Goal: Task Accomplishment & Management: Use online tool/utility

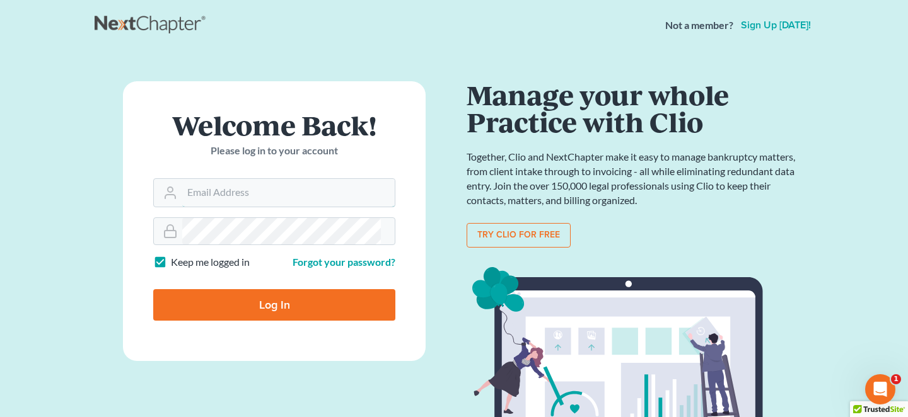
type input "[EMAIL_ADDRESS][DOMAIN_NAME]"
click at [284, 291] on input "Log In" at bounding box center [274, 305] width 242 height 32
type input "Thinking..."
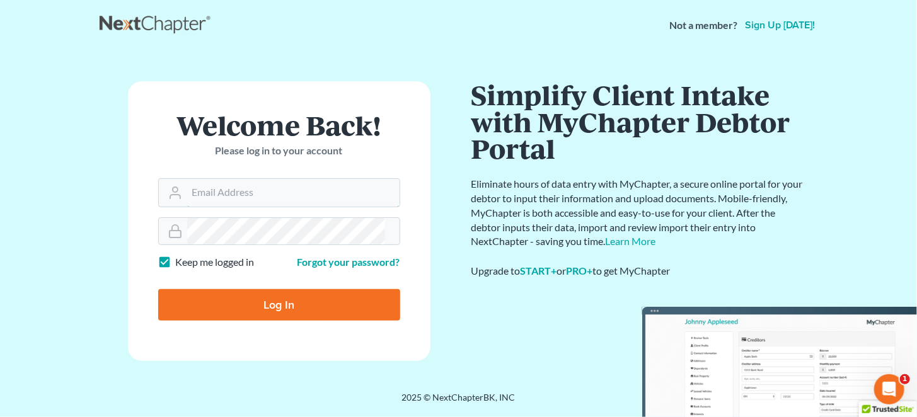
type input "[EMAIL_ADDRESS][DOMAIN_NAME]"
click at [270, 304] on form "Welcome Back! Please log in to your account Email Address mrodgers@wetzelandmoo…" at bounding box center [279, 221] width 303 height 280
click at [271, 301] on input "Log In" at bounding box center [279, 305] width 242 height 32
type input "Thinking..."
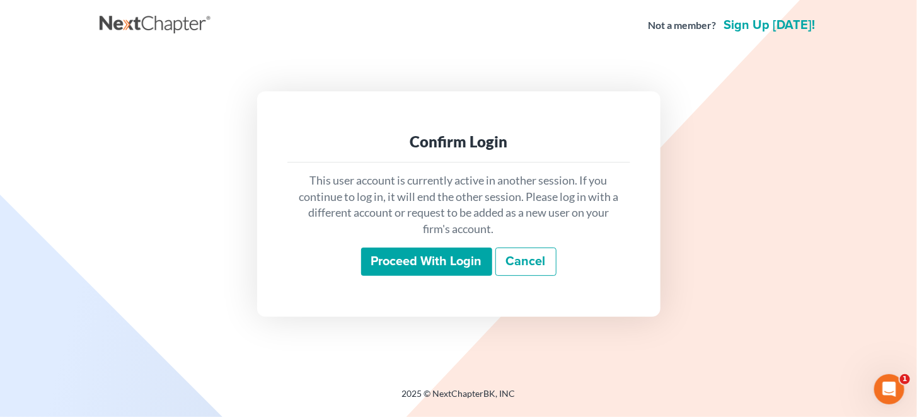
click at [402, 251] on input "Proceed with login" at bounding box center [426, 262] width 131 height 29
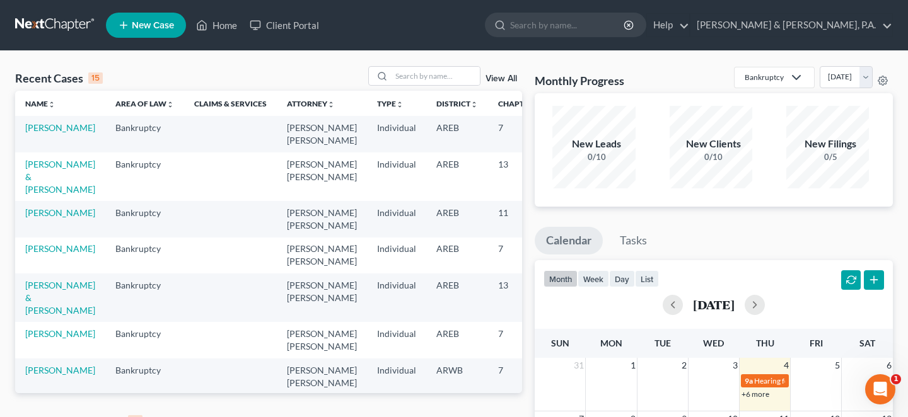
click at [514, 413] on div "NextChapter Notices 10 View All" at bounding box center [268, 423] width 507 height 20
click at [509, 417] on link "View All" at bounding box center [501, 421] width 32 height 9
click at [504, 417] on link "View All" at bounding box center [501, 421] width 32 height 9
